Goal: Find specific page/section: Find specific page/section

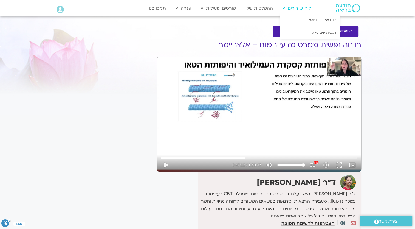
drag, startPoint x: 0, startPoint y: 0, endPoint x: 293, endPoint y: 9, distance: 292.7
click at [293, 9] on link "לוח שידורים" at bounding box center [297, 8] width 34 height 10
click at [299, 14] on link "לוח שידורים יומי" at bounding box center [310, 19] width 60 height 13
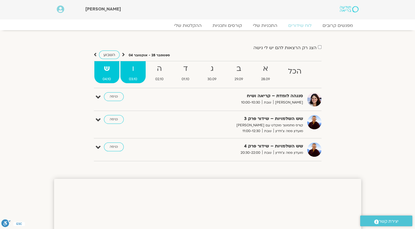
click at [130, 73] on strong "ו" at bounding box center [132, 69] width 25 height 12
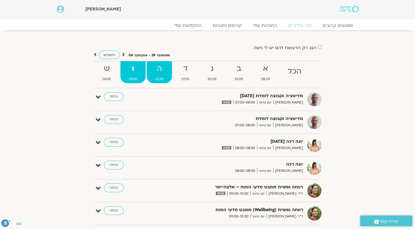
click at [166, 76] on link "ה 02.10" at bounding box center [159, 72] width 25 height 22
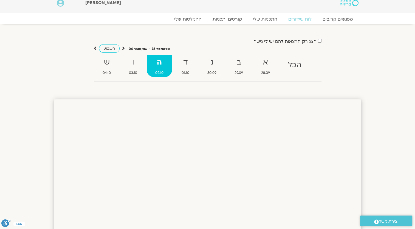
scroll to position [27, 0]
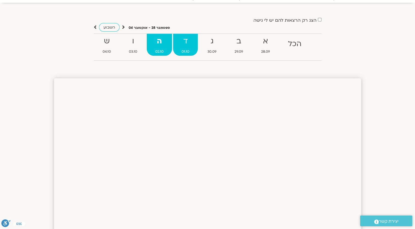
click at [190, 47] on strong "ד" at bounding box center [185, 41] width 25 height 12
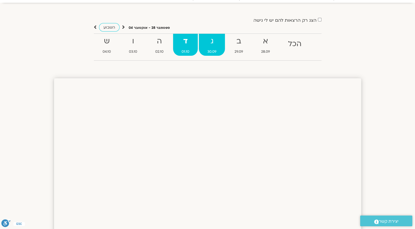
click at [207, 47] on strong "ג" at bounding box center [212, 41] width 26 height 12
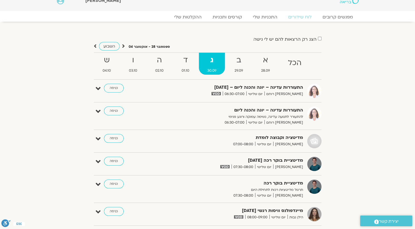
scroll to position [0, 0]
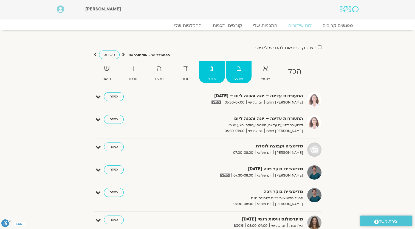
click at [240, 63] on strong "ב" at bounding box center [239, 69] width 26 height 12
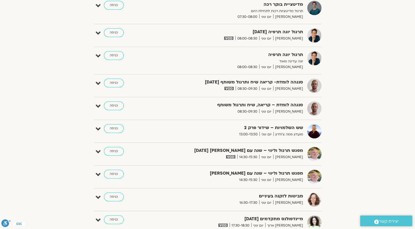
scroll to position [220, 0]
